Goal: Information Seeking & Learning: Learn about a topic

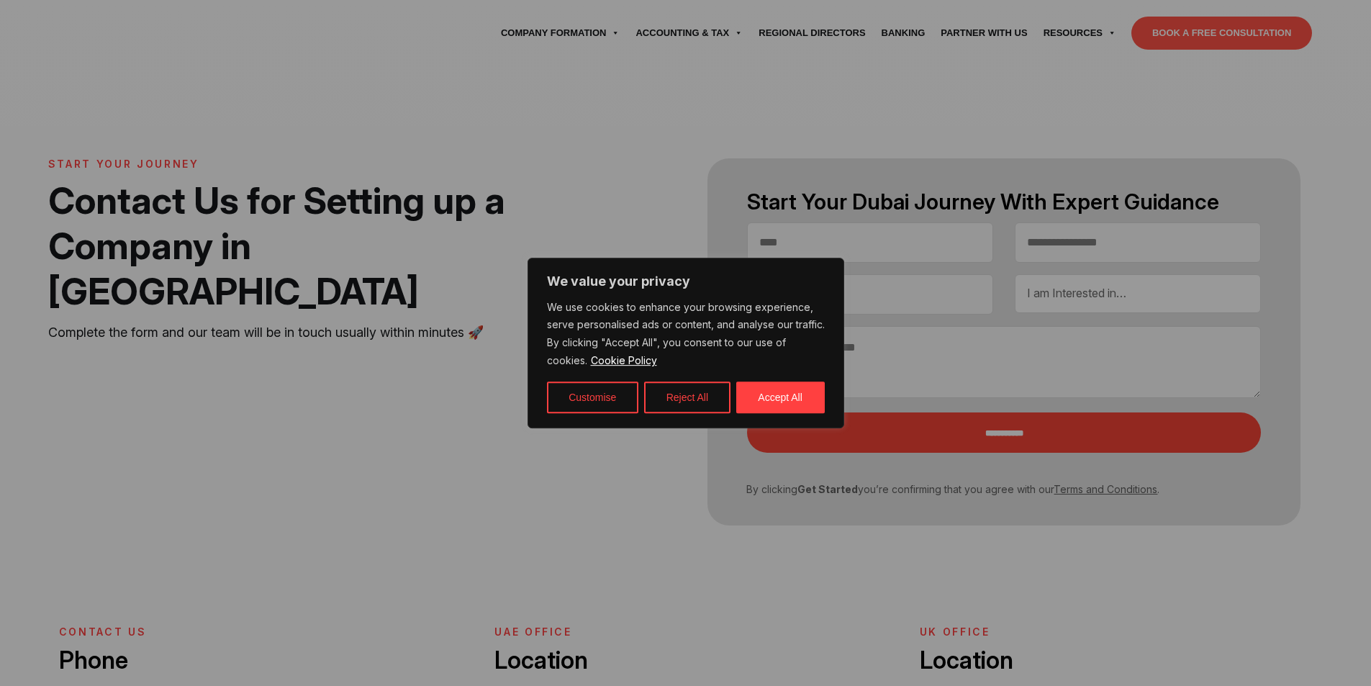
select select "Contact form"
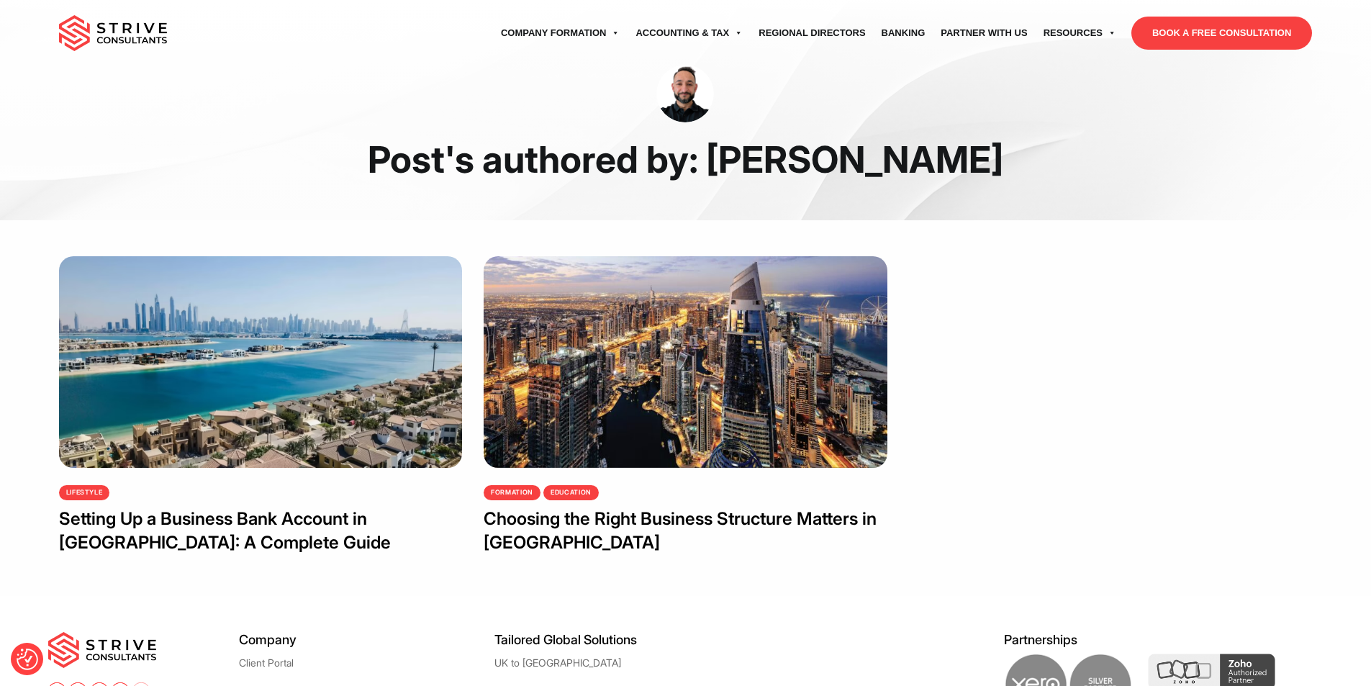
click at [809, 165] on h1 "Post's authored by: Raj Karwal" at bounding box center [685, 159] width 1275 height 45
click at [974, 30] on link "Partner with Us" at bounding box center [984, 33] width 102 height 40
